Goal: Transaction & Acquisition: Purchase product/service

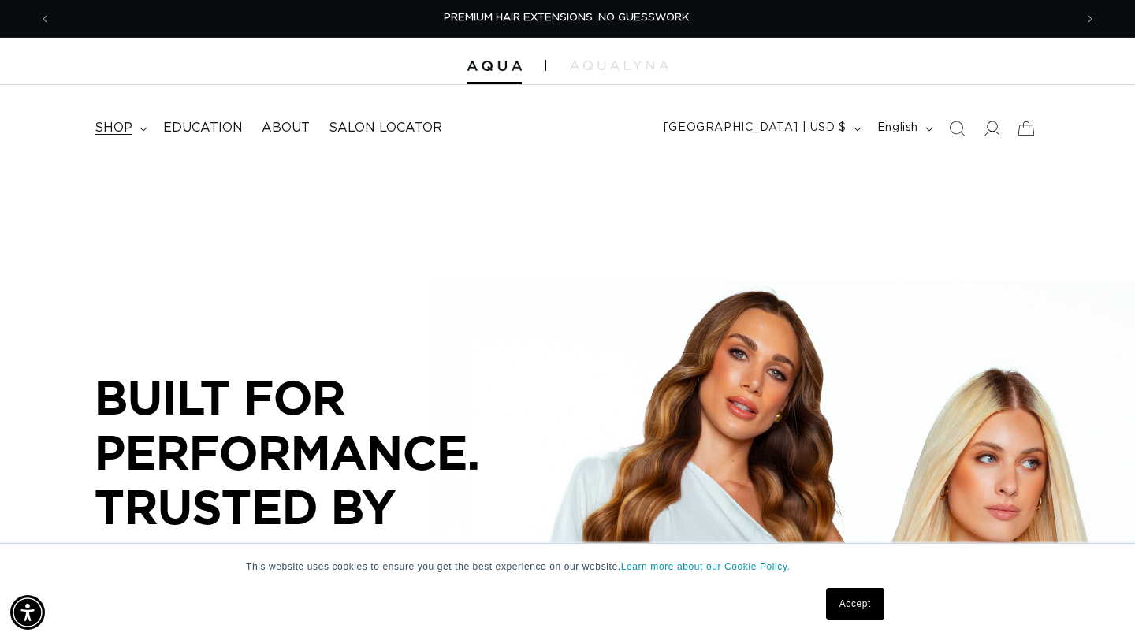
click at [135, 118] on summary "shop" at bounding box center [119, 127] width 69 height 35
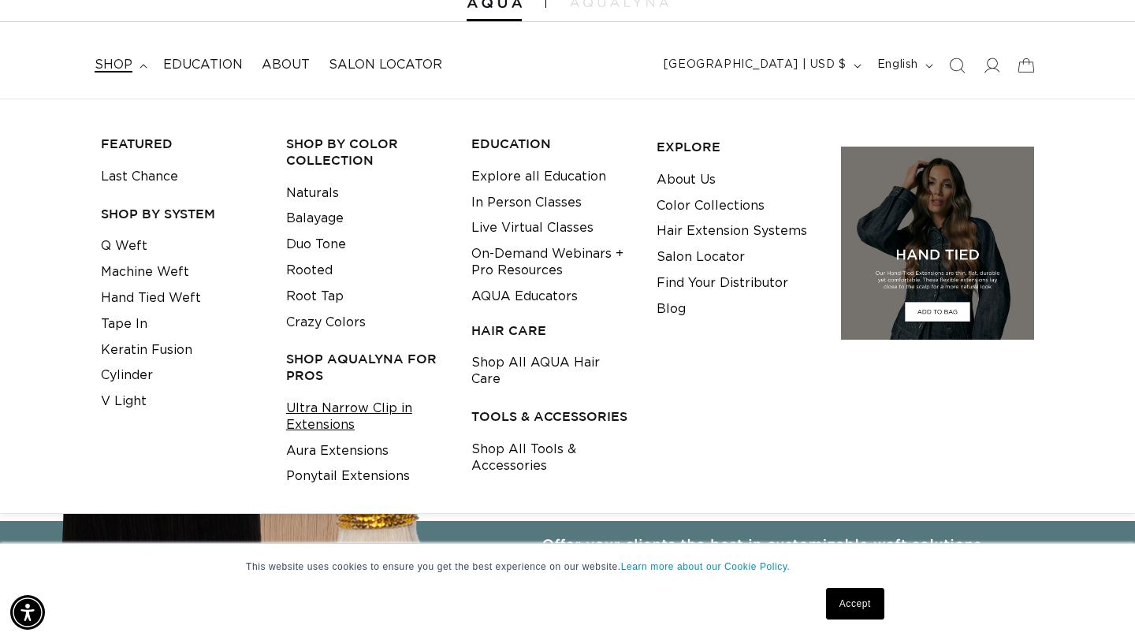
scroll to position [0, 2047]
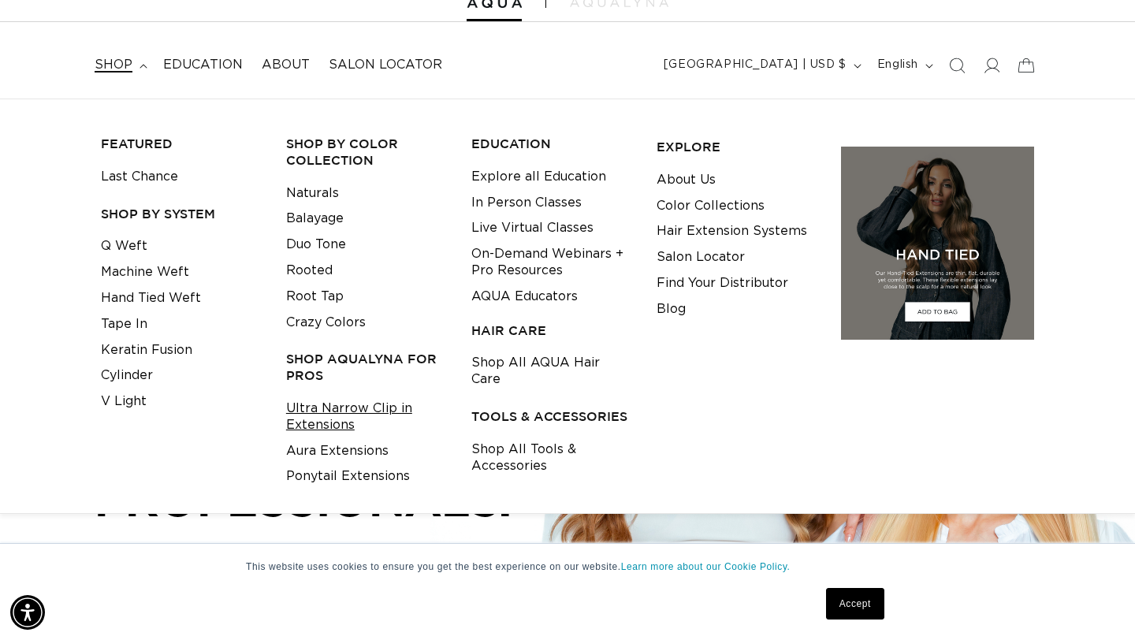
click at [364, 413] on link "Ultra Narrow Clip in Extensions" at bounding box center [366, 417] width 161 height 43
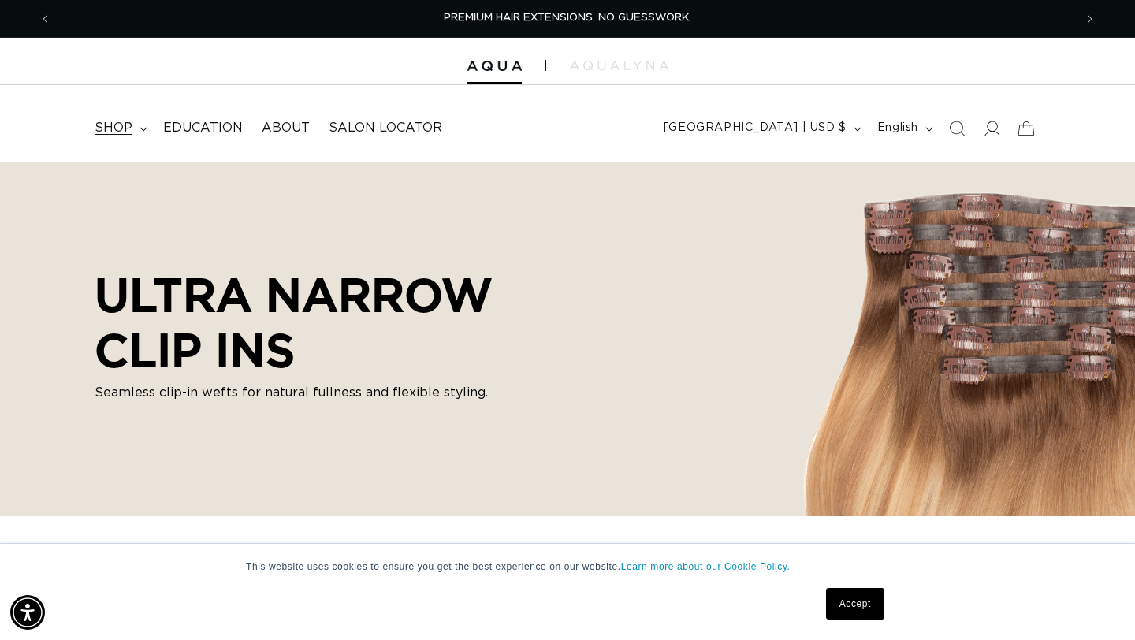
click at [126, 120] on span "shop" at bounding box center [114, 128] width 38 height 17
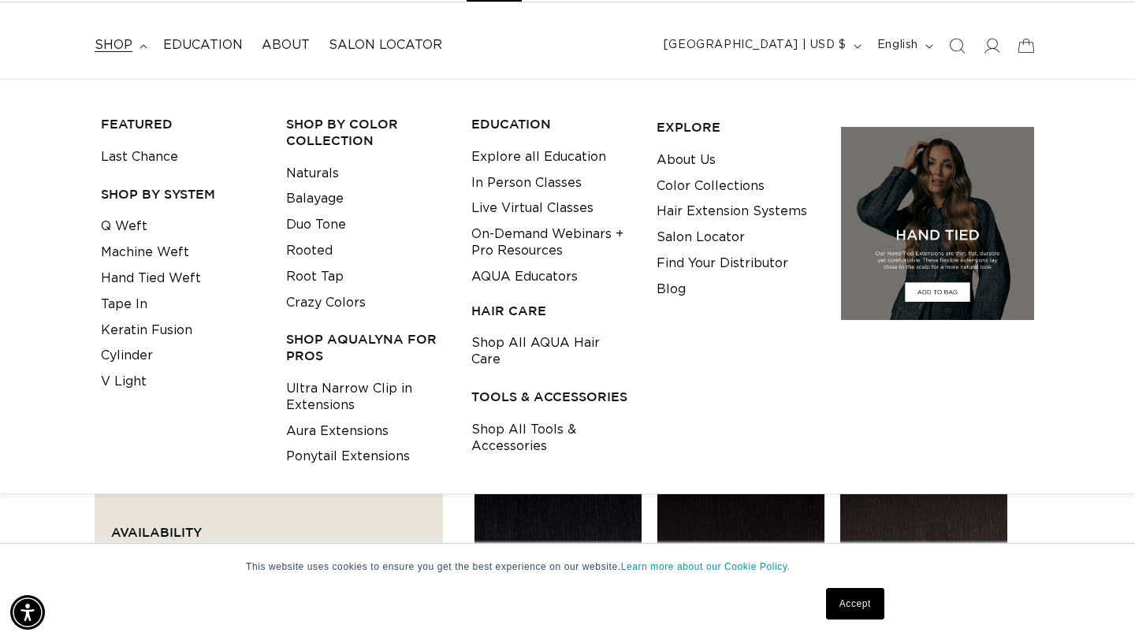
scroll to position [0, 2047]
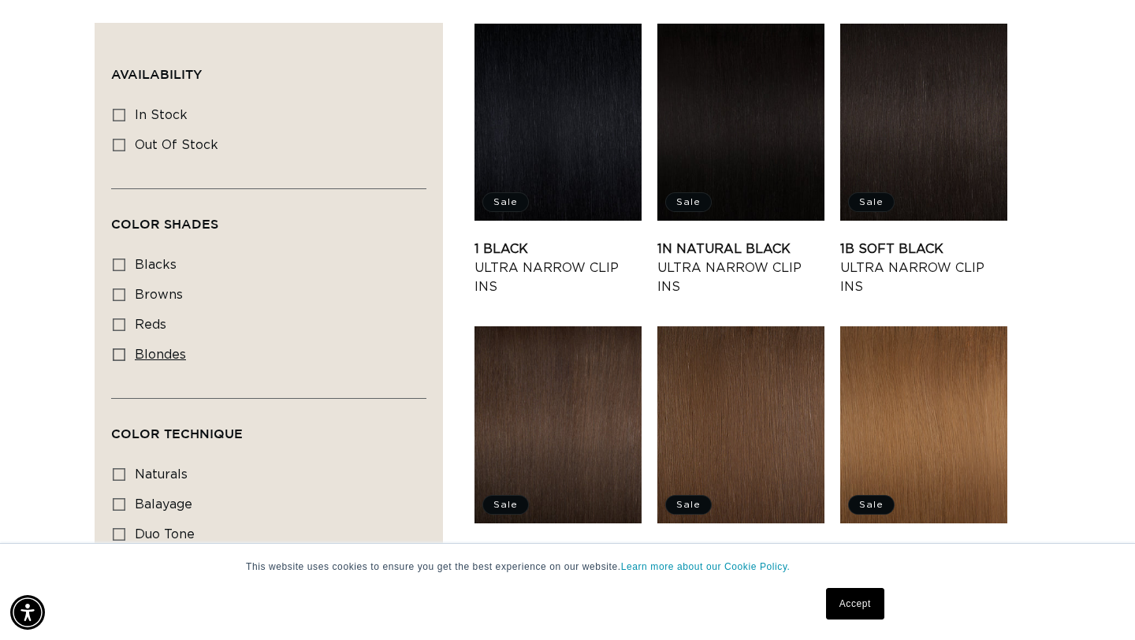
scroll to position [524, 0]
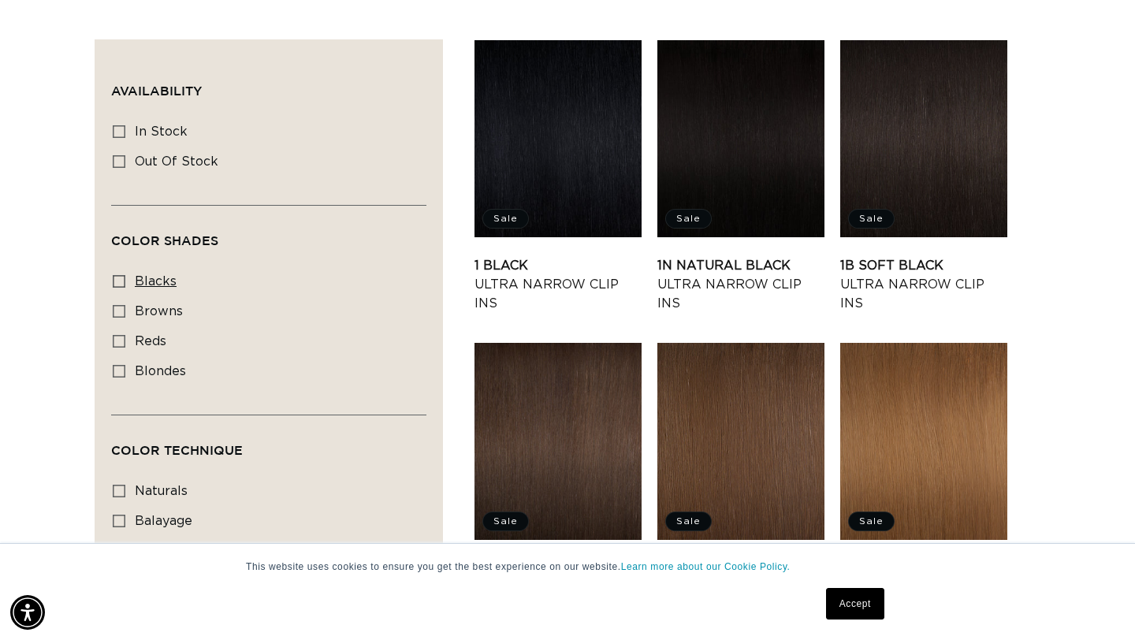
click at [173, 279] on span "blacks" at bounding box center [156, 281] width 42 height 13
click at [125, 279] on input "blacks blacks (6 products)" at bounding box center [119, 281] width 13 height 13
checkbox input "true"
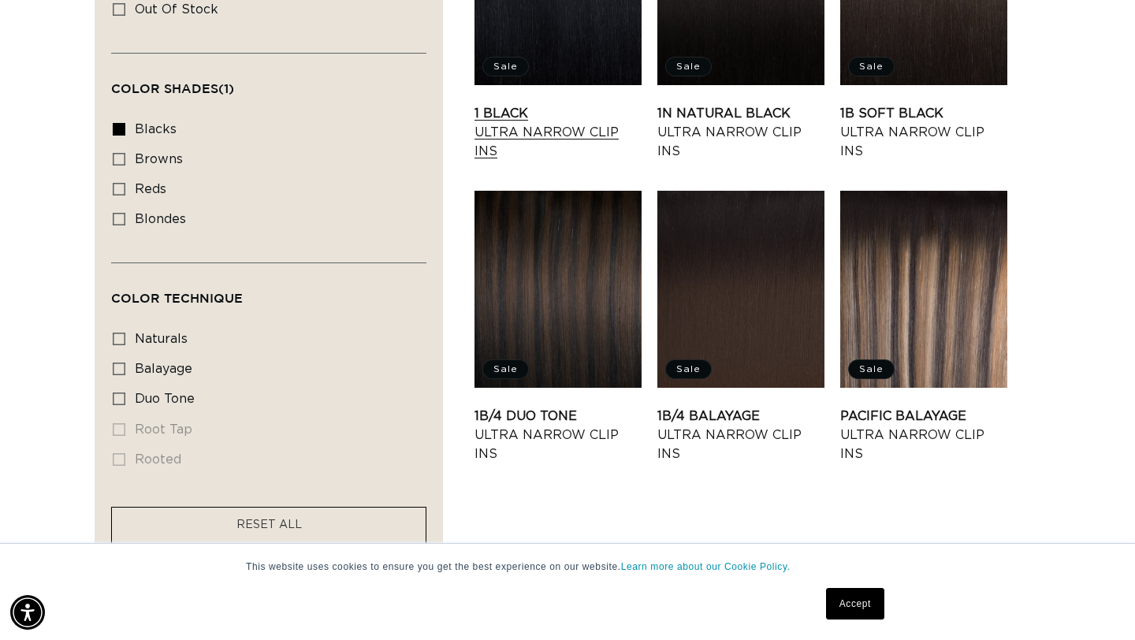
scroll to position [564, 0]
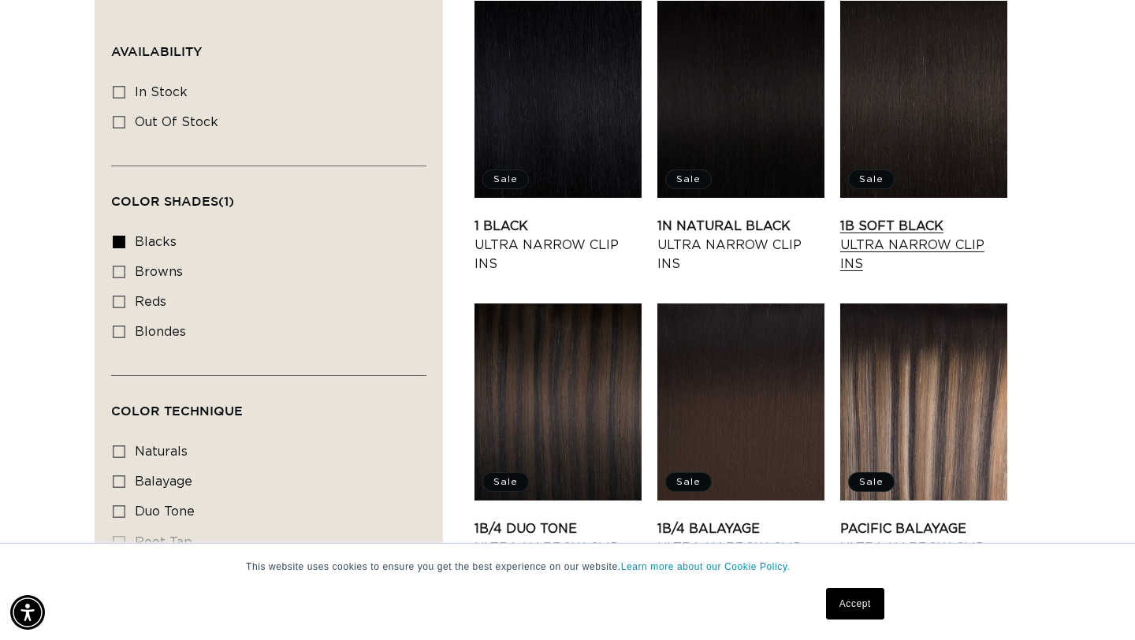
click at [892, 240] on link "1B Soft Black Ultra Narrow Clip Ins" at bounding box center [923, 245] width 167 height 57
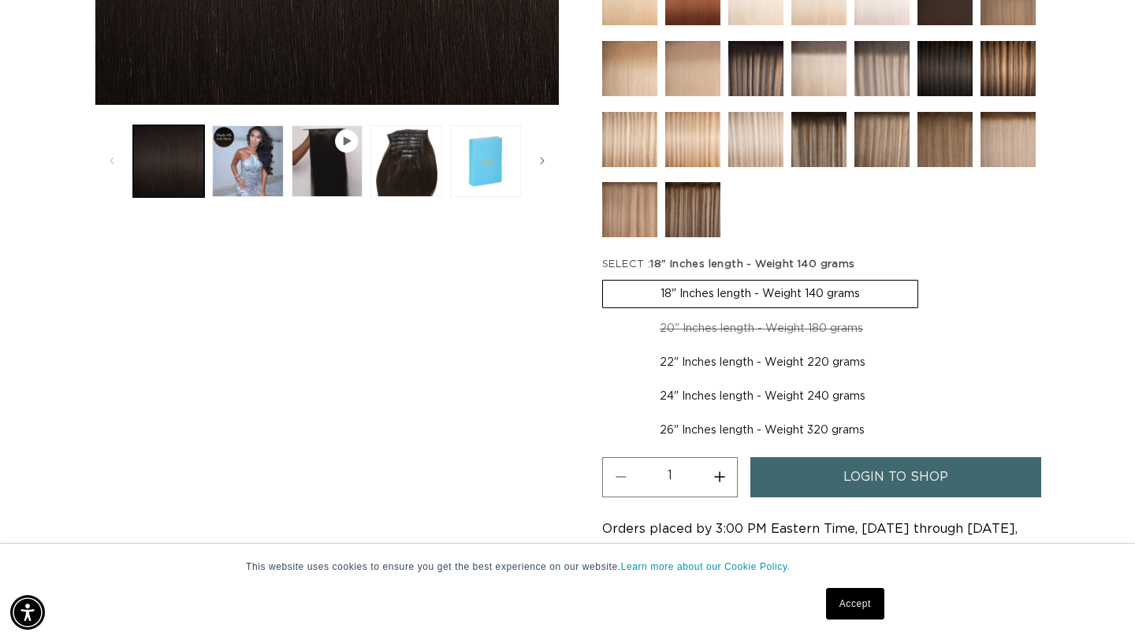
scroll to position [0, 1023]
click at [691, 388] on label "24" Inches length - Weight 240 grams Variant sold out or unavailable" at bounding box center [762, 396] width 321 height 27
click at [931, 347] on input "24" Inches length - Weight 240 grams Variant sold out or unavailable" at bounding box center [931, 346] width 1 height 1
radio input "true"
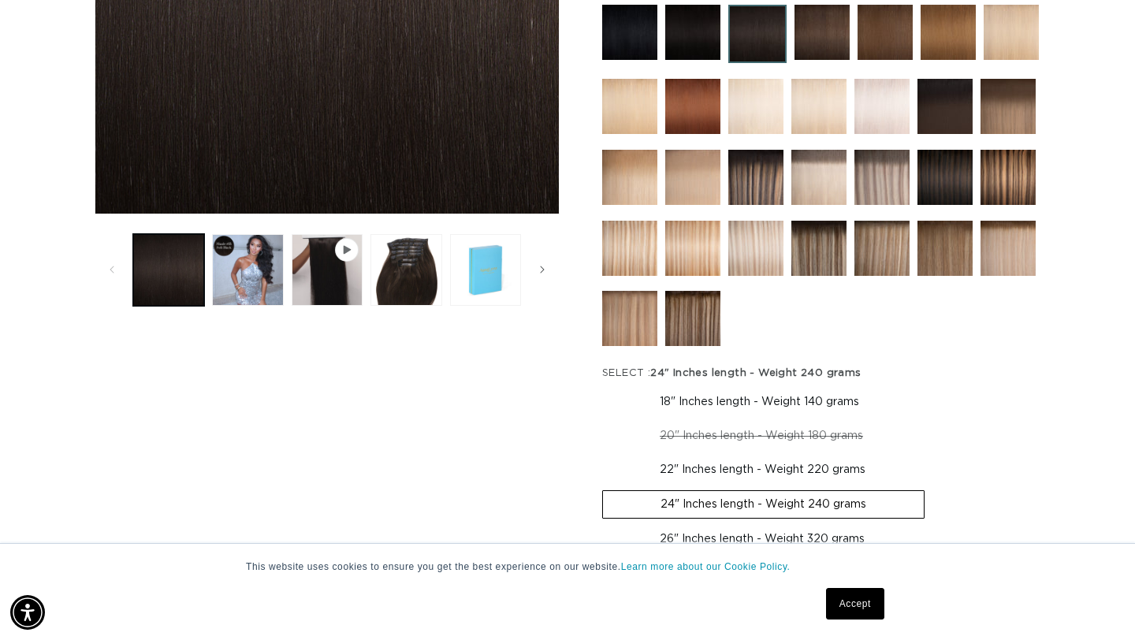
scroll to position [0, 2047]
click at [386, 236] on button "Load image 3 in gallery view" at bounding box center [406, 269] width 71 height 71
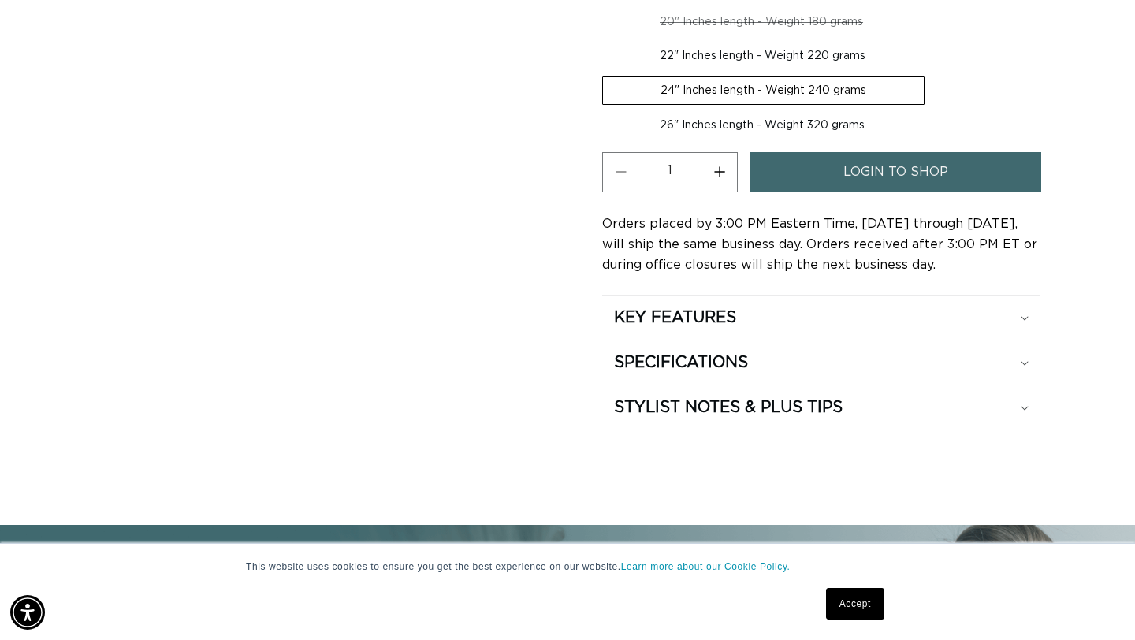
scroll to position [0, 1023]
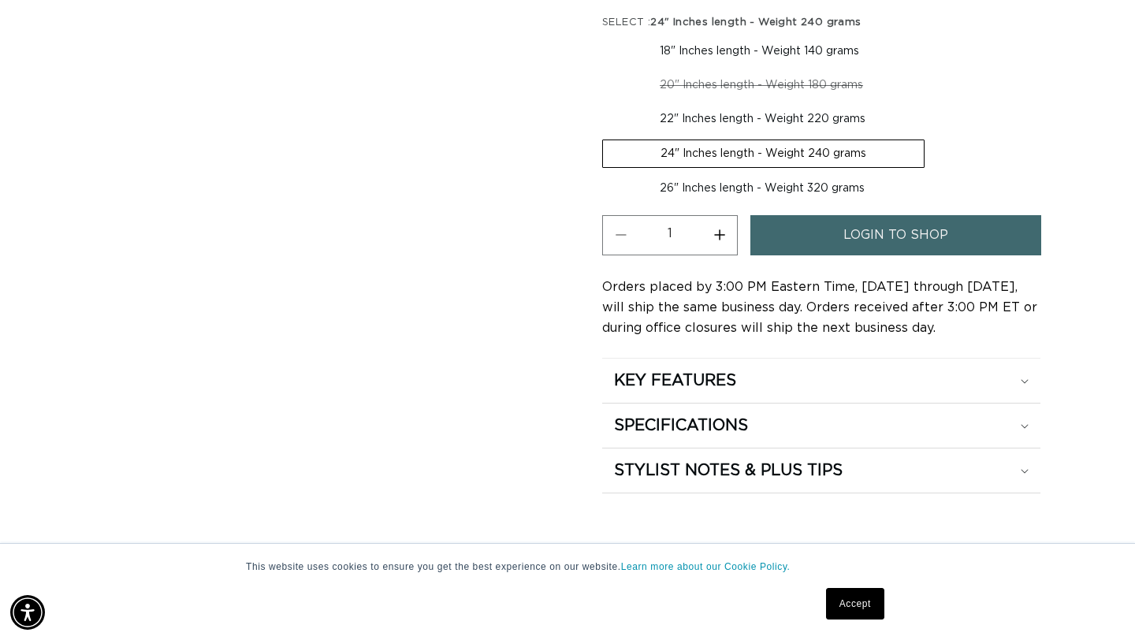
click at [714, 232] on button "Increase quantity for 1B Soft Black - Ultra Narrow Clip Ins" at bounding box center [719, 235] width 35 height 40
type input "2"
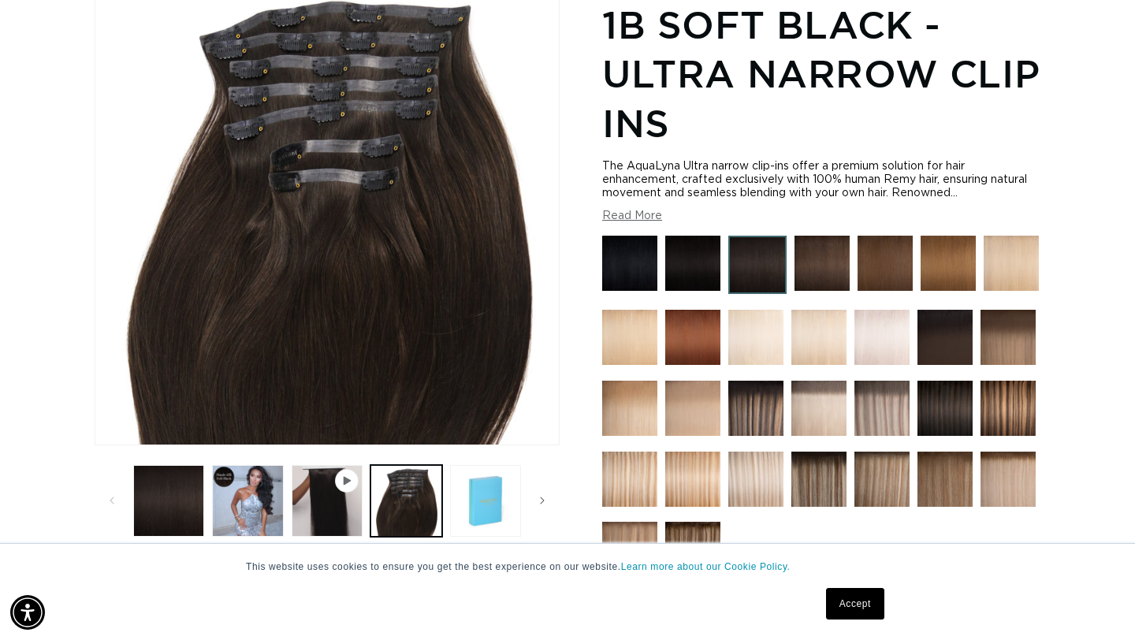
scroll to position [249, 0]
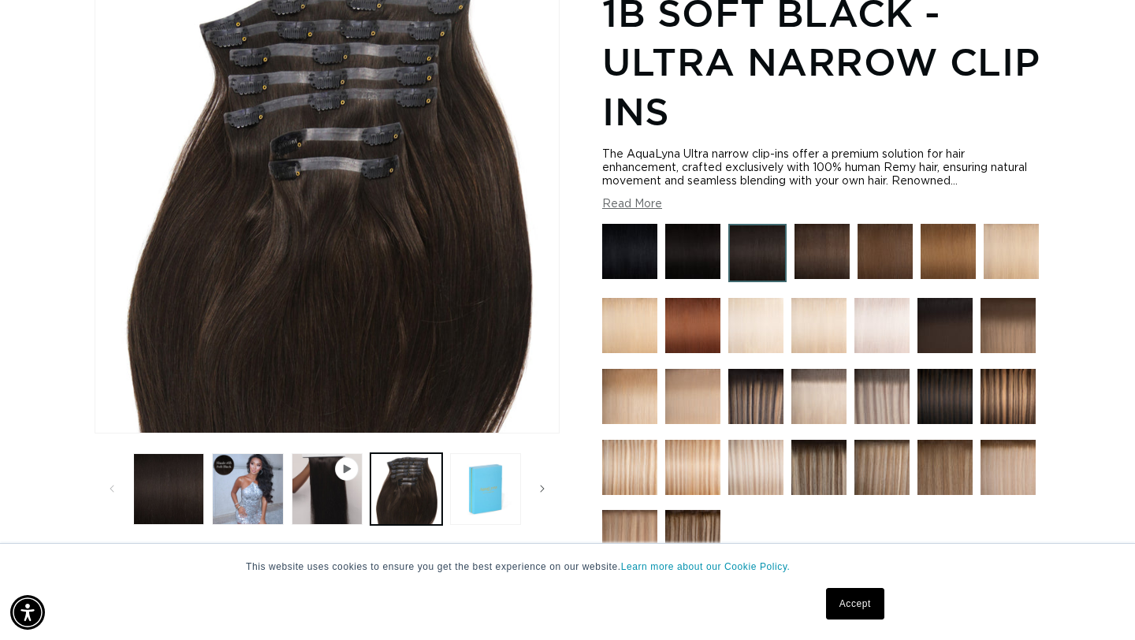
click at [641, 182] on div "The AquaLyna Ultra narrow clip-ins offer a premium solution for hair enhancemen…" at bounding box center [821, 168] width 438 height 40
click at [641, 207] on button "Read More" at bounding box center [632, 204] width 60 height 13
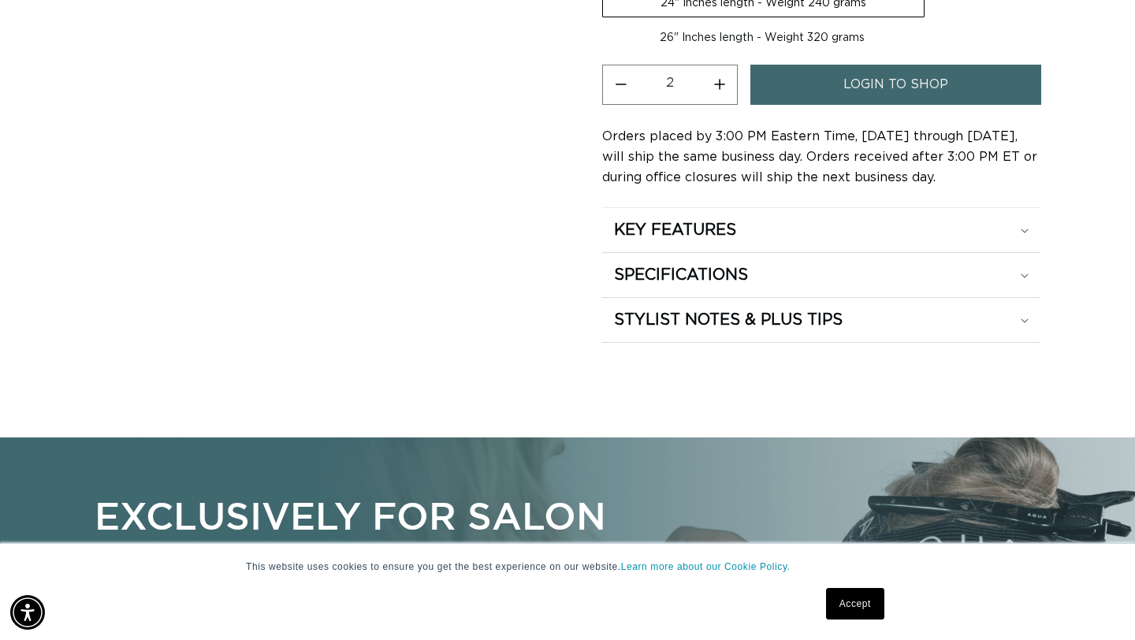
scroll to position [1264, 0]
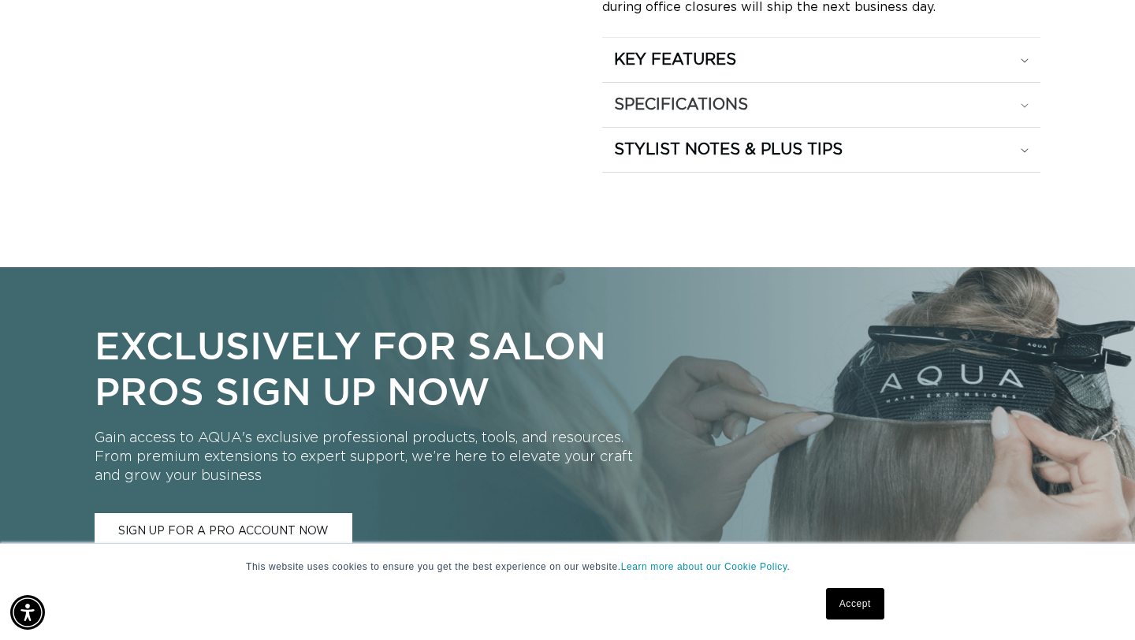
click at [702, 115] on summary "SPECIFICATIONS" at bounding box center [821, 105] width 438 height 44
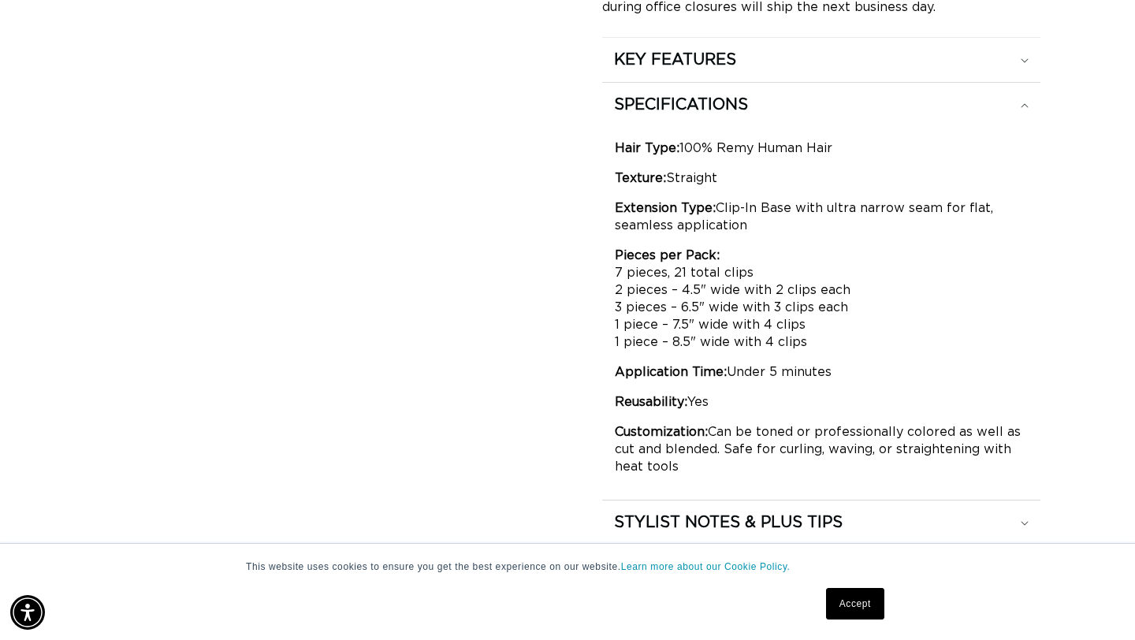
scroll to position [0, 0]
click at [706, 103] on h2 "SPECIFICATIONS" at bounding box center [681, 105] width 134 height 20
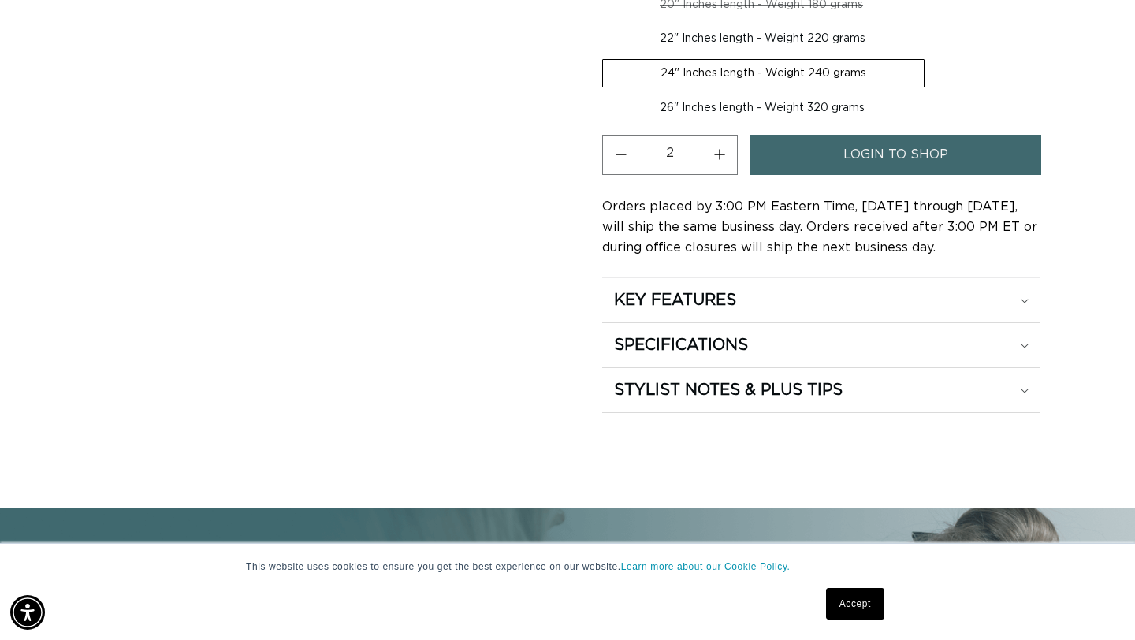
scroll to position [1035, 0]
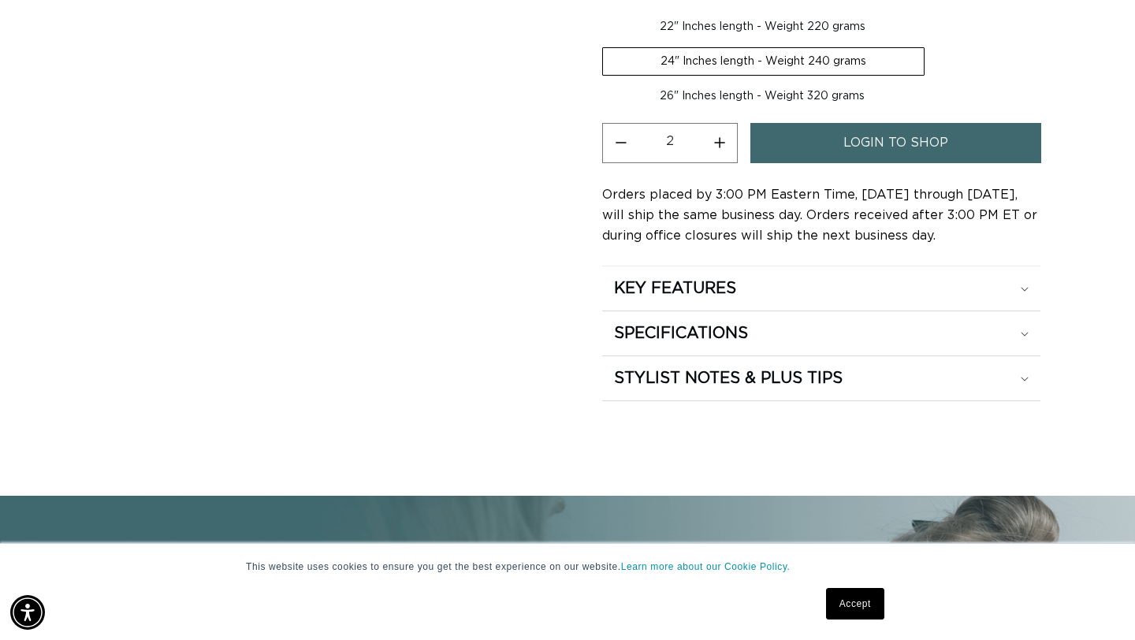
click at [824, 153] on link "login to shop" at bounding box center [896, 143] width 291 height 40
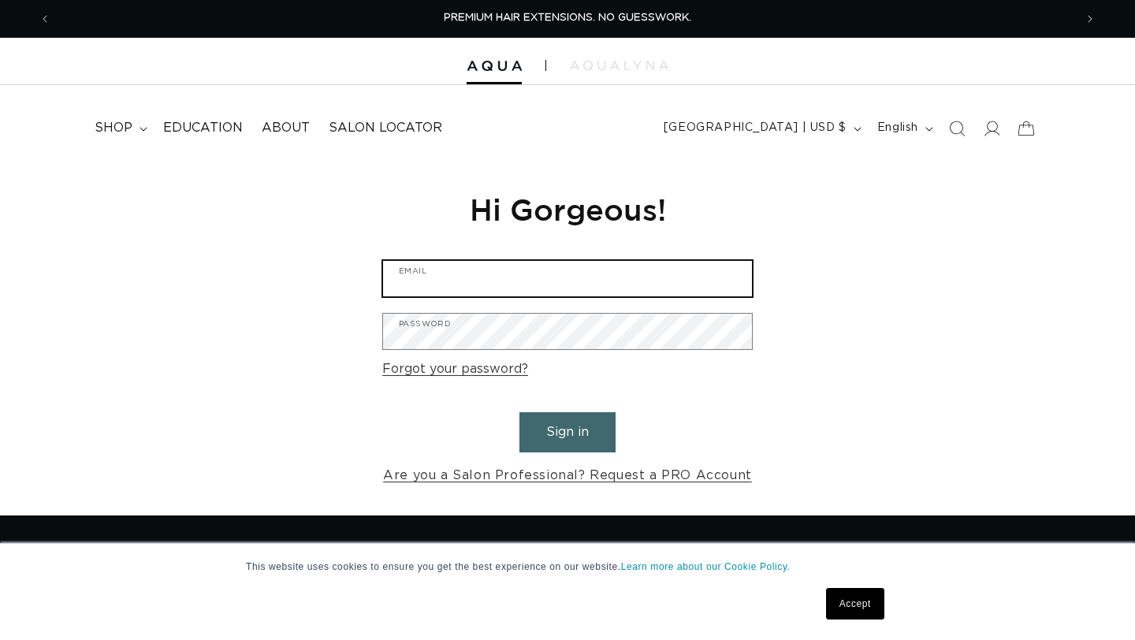
click at [554, 279] on input "Email" at bounding box center [567, 278] width 369 height 35
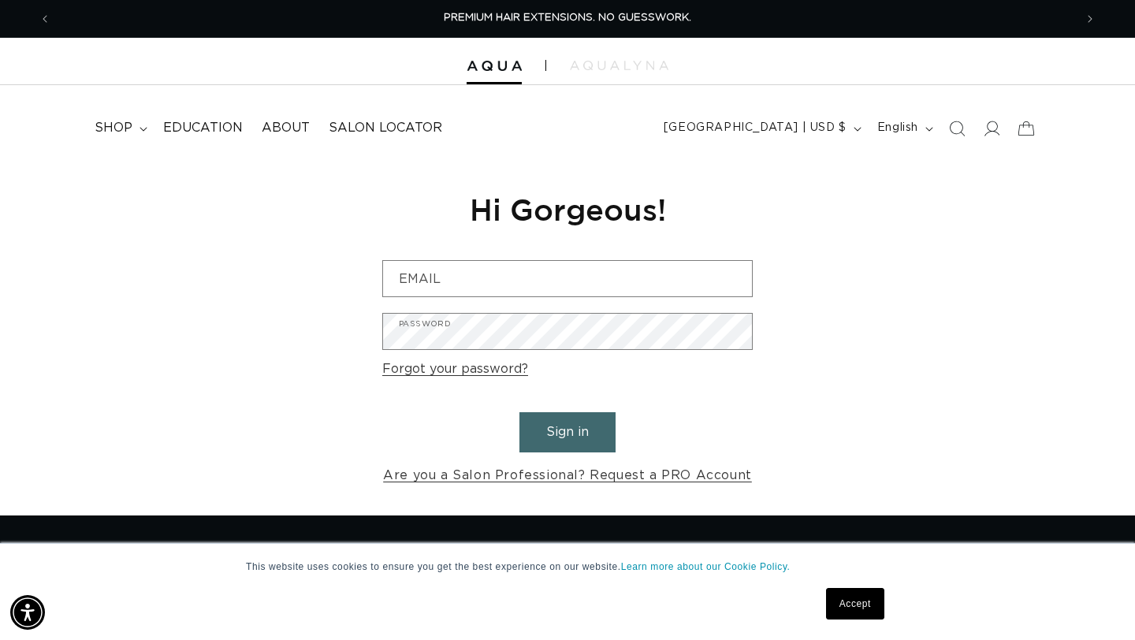
click at [601, 306] on form "Email Password Forgot your password? Sign in Are you a Salon Professional? Requ…" at bounding box center [567, 373] width 371 height 227
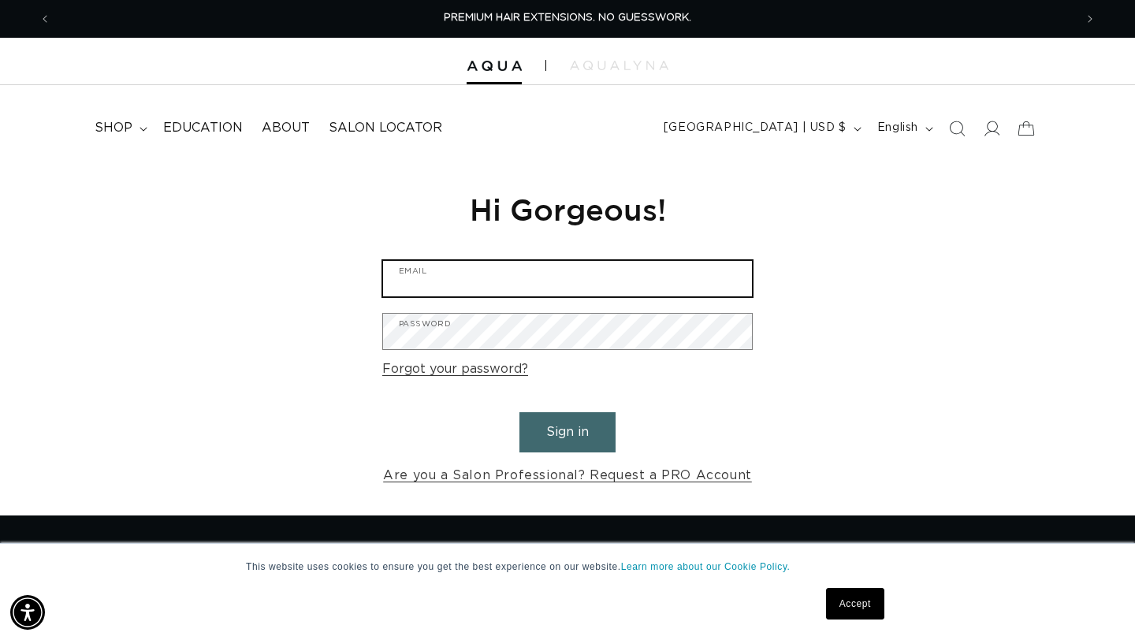
click at [601, 278] on input "Email" at bounding box center [567, 278] width 369 height 35
type input "4purpleforever@"
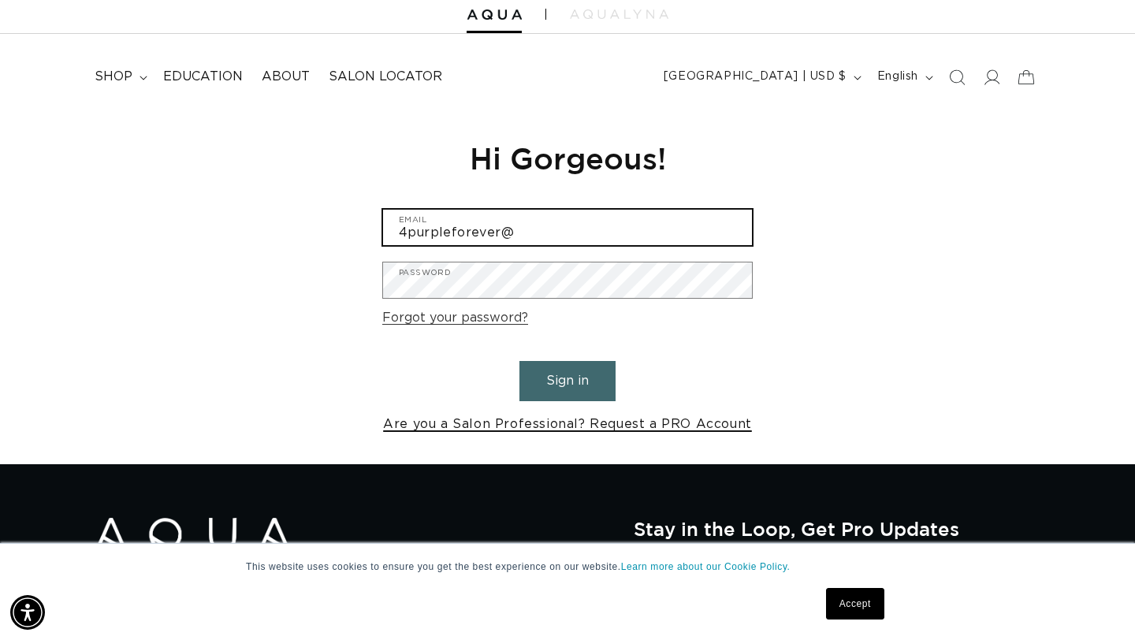
scroll to position [65, 0]
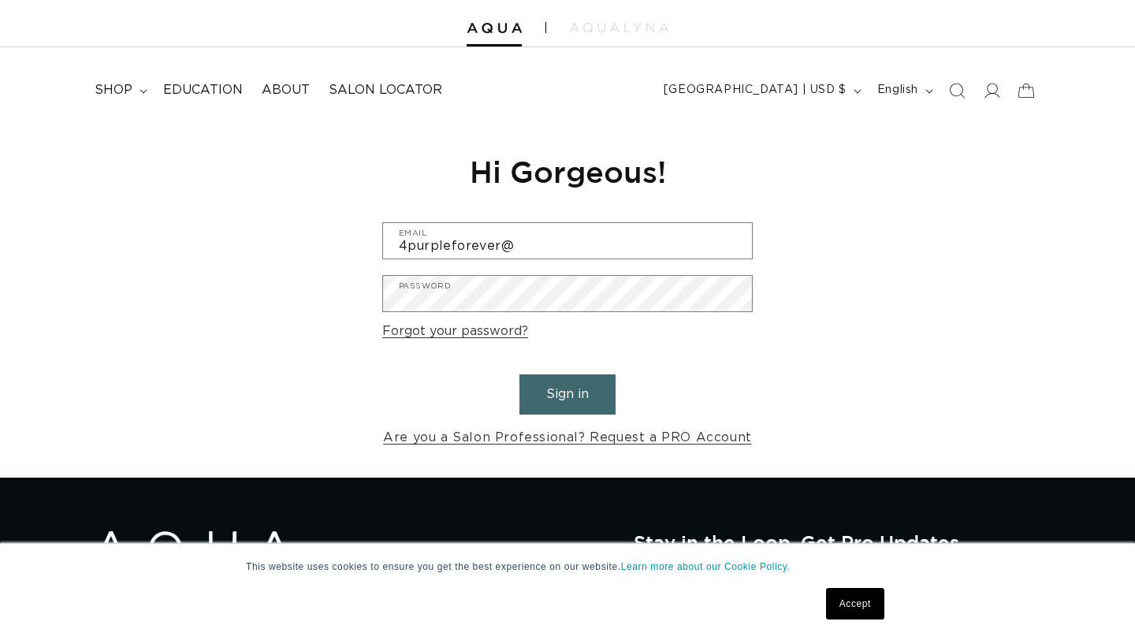
scroll to position [21, 0]
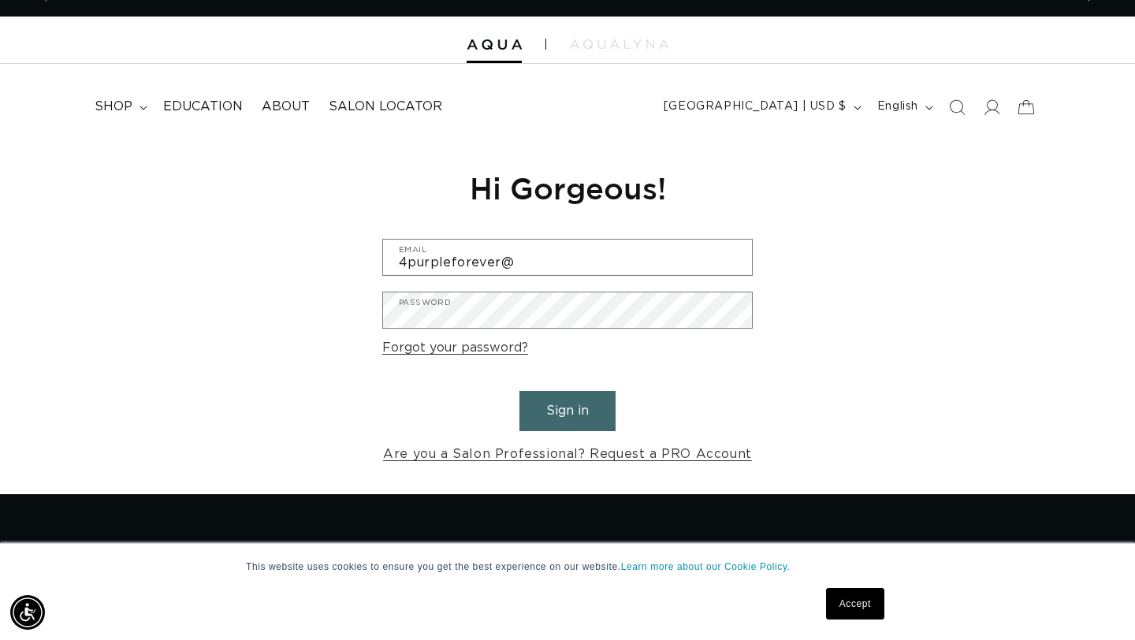
click at [608, 51] on div at bounding box center [567, 40] width 1135 height 47
click at [600, 36] on div at bounding box center [567, 40] width 1135 height 47
click at [602, 54] on div at bounding box center [567, 40] width 1135 height 47
click at [594, 43] on img at bounding box center [619, 43] width 99 height 9
